Goal: Information Seeking & Learning: Learn about a topic

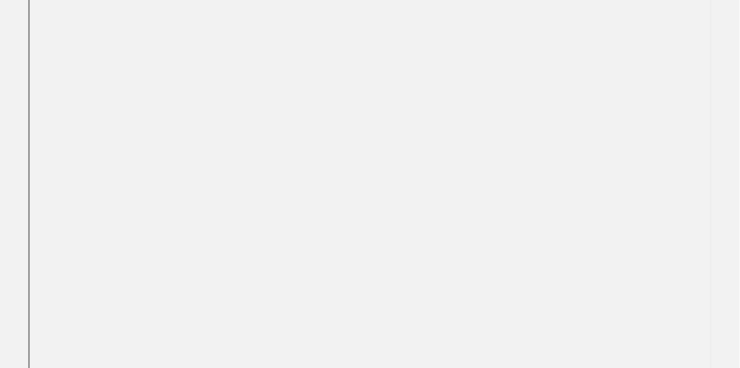
scroll to position [334, 0]
click at [11, 179] on div "Agenda EV Fleet Summit 2025 This browser does not support PDFs. Please download…" at bounding box center [370, 272] width 740 height 1082
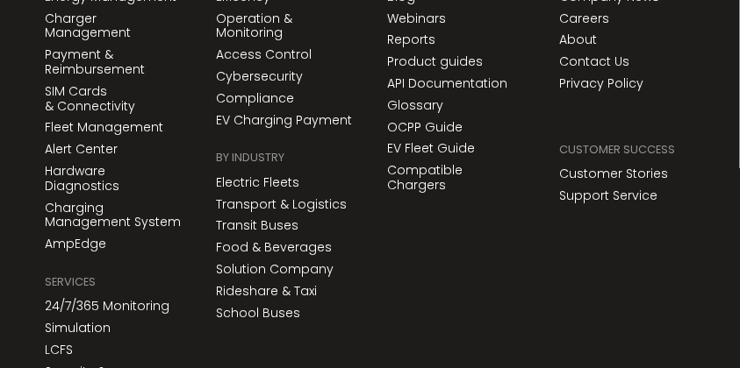
scroll to position [1617, 0]
click at [461, 259] on div "Resources Resources Resources Blog Webinars Reports Product guides API Document…" at bounding box center [454, 178] width 171 height 528
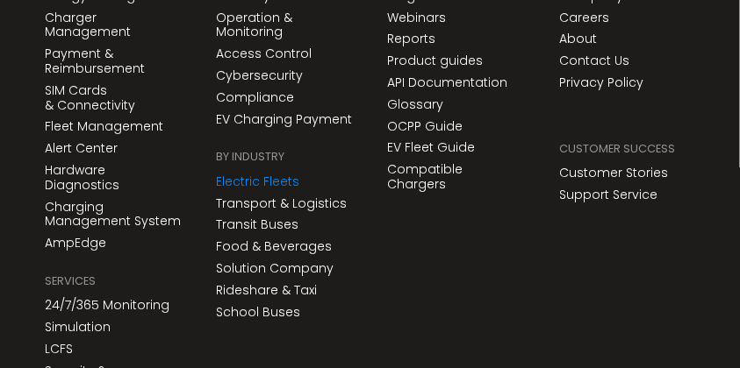
click at [268, 175] on link "Electric Fleets" at bounding box center [257, 182] width 83 height 15
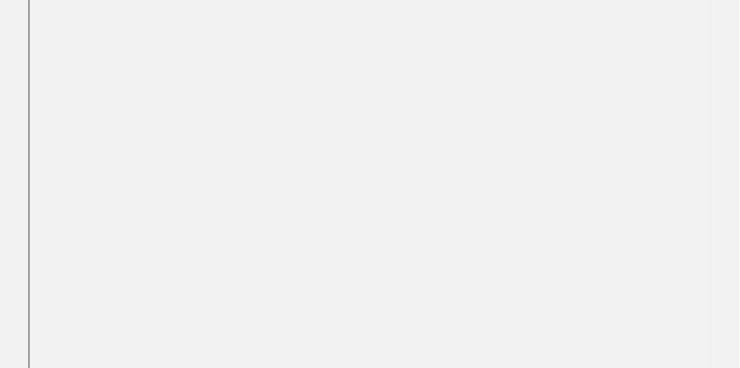
scroll to position [435, 0]
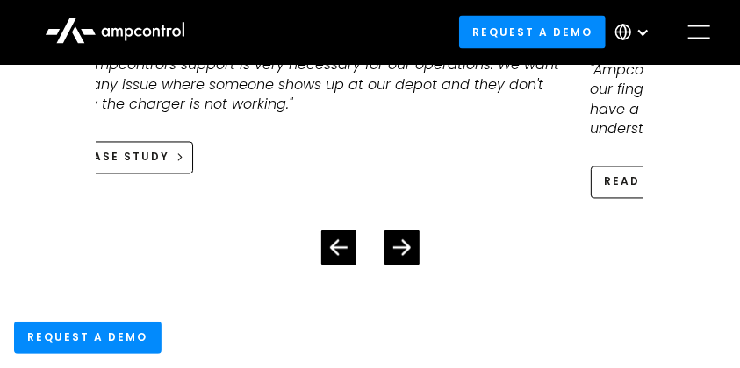
scroll to position [7700, 0]
click at [336, 241] on icon "Previous slide" at bounding box center [339, 249] width 18 height 16
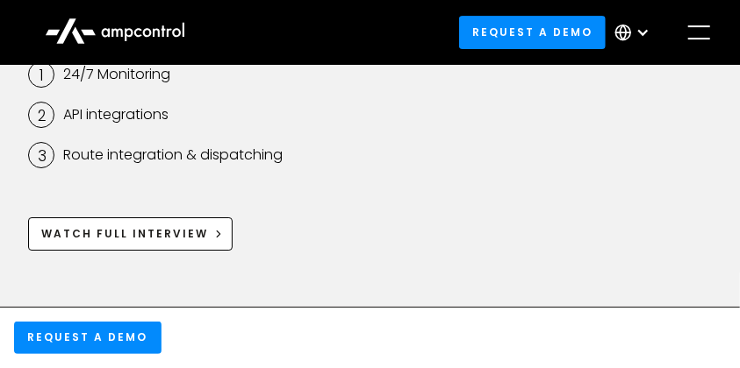
scroll to position [8647, 0]
